Goal: Task Accomplishment & Management: Manage account settings

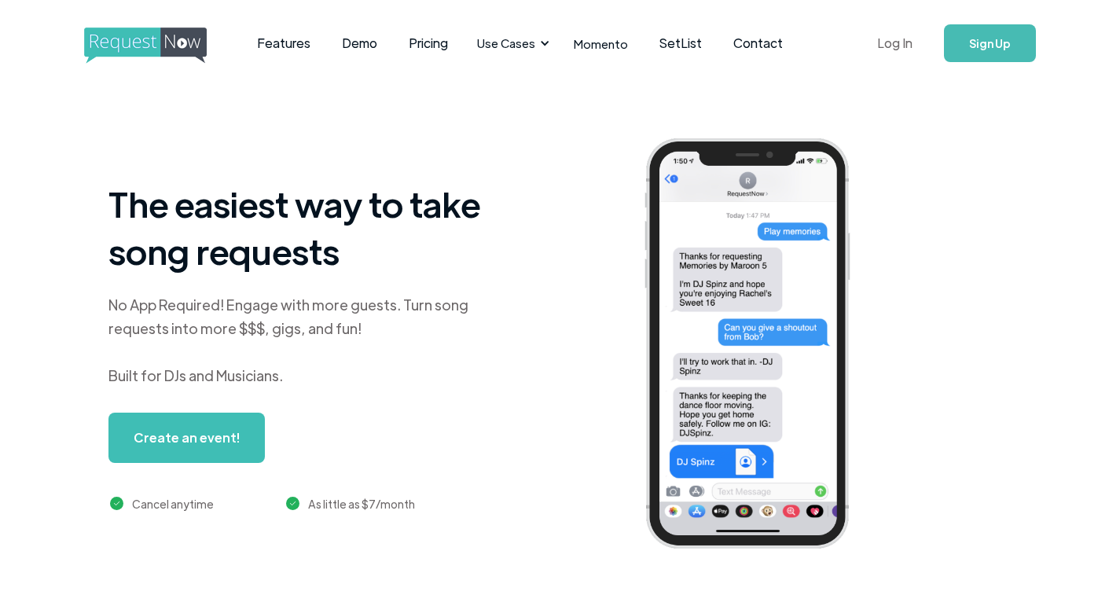
click at [905, 49] on link "Log In" at bounding box center [894, 43] width 67 height 55
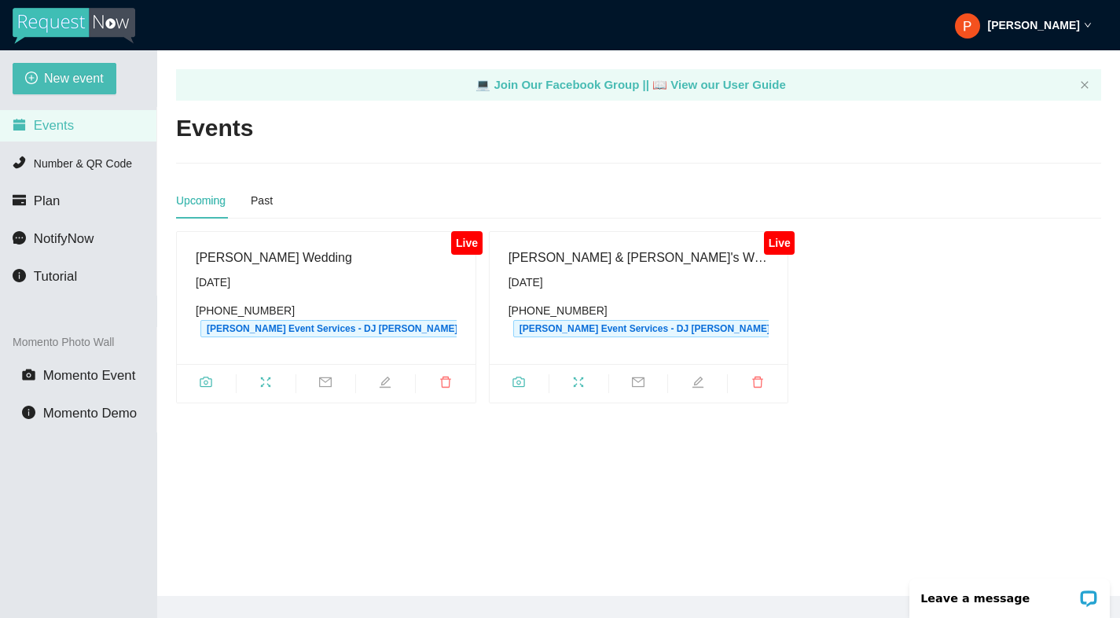
click at [329, 274] on div "Saturday, October 11th" at bounding box center [326, 282] width 261 height 17
click at [264, 384] on icon "fullscreen" at bounding box center [265, 382] width 13 height 13
